Goal: Navigation & Orientation: Find specific page/section

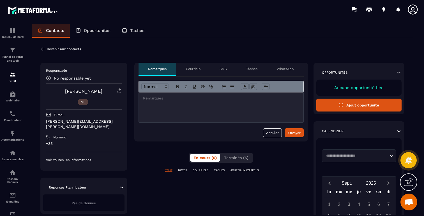
scroll to position [526, 0]
click at [97, 33] on p "Opportunités" at bounding box center [97, 30] width 27 height 5
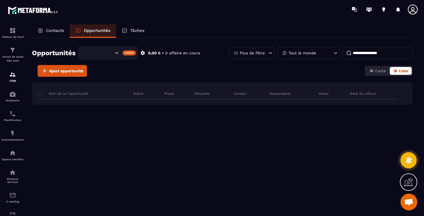
click at [49, 32] on p "Contacts" at bounding box center [55, 30] width 18 height 5
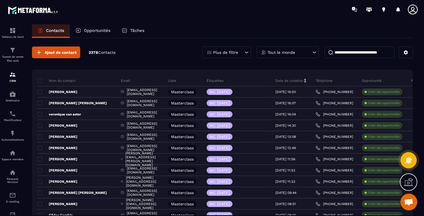
click at [373, 53] on input at bounding box center [359, 53] width 70 height 12
paste input "**********"
type input "**********"
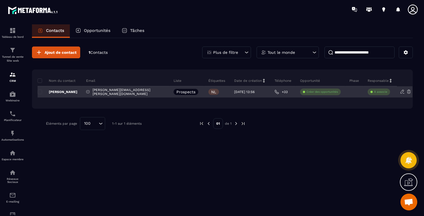
click at [401, 92] on icon at bounding box center [402, 91] width 5 height 5
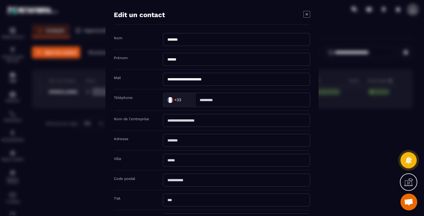
click at [240, 98] on input "Modal window" at bounding box center [252, 100] width 115 height 14
click at [304, 16] on icon "Modal window" at bounding box center [306, 14] width 7 height 7
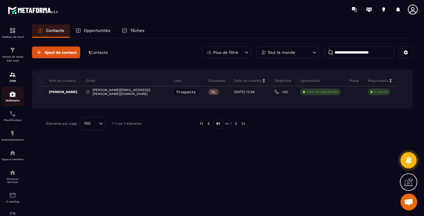
click at [13, 96] on img at bounding box center [12, 94] width 7 height 7
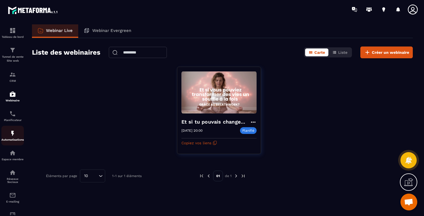
click at [15, 145] on link "Automatisations" at bounding box center [12, 136] width 22 height 20
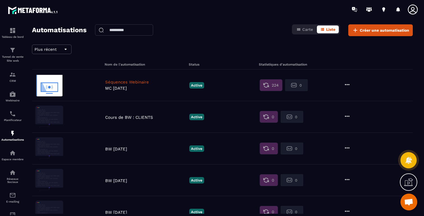
click at [120, 81] on p "Séquences Webinaire" at bounding box center [145, 82] width 81 height 5
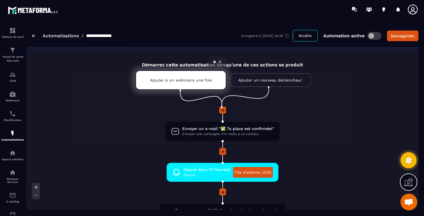
click at [171, 80] on p "Ajouter à un webinaire une fois" at bounding box center [181, 80] width 62 height 4
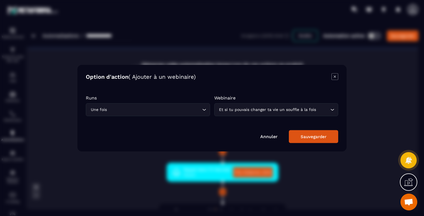
click at [336, 75] on icon "Modal window" at bounding box center [334, 76] width 7 height 7
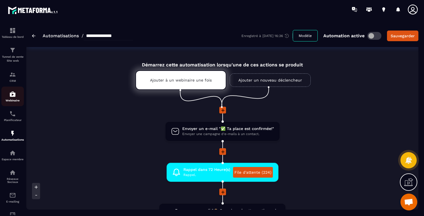
click at [14, 94] on img at bounding box center [12, 94] width 7 height 7
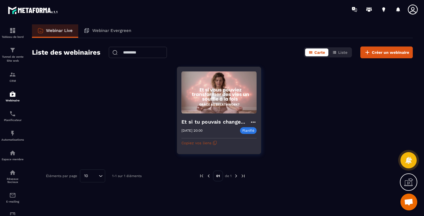
click at [207, 144] on button "Copiez vos liens" at bounding box center [199, 142] width 36 height 9
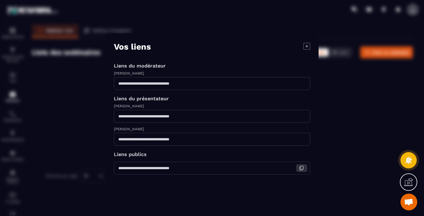
click at [302, 167] on icon "Modal window" at bounding box center [301, 168] width 5 height 5
click at [309, 48] on icon "Modal window" at bounding box center [306, 46] width 7 height 7
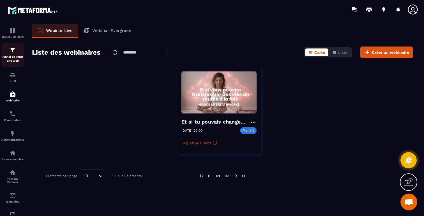
click at [14, 50] on img at bounding box center [12, 50] width 7 height 7
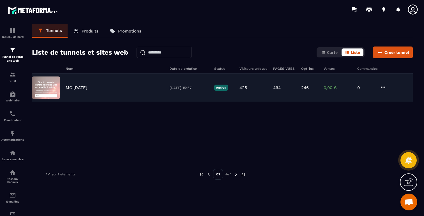
click at [79, 88] on p "MC 22 SEPT 2025" at bounding box center [77, 87] width 22 height 5
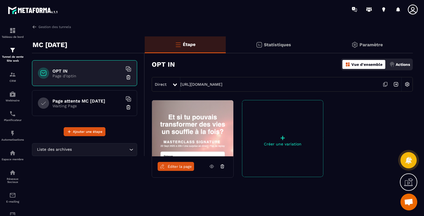
click at [172, 166] on span "Éditer la page" at bounding box center [180, 167] width 24 height 4
